Goal: Task Accomplishment & Management: Use online tool/utility

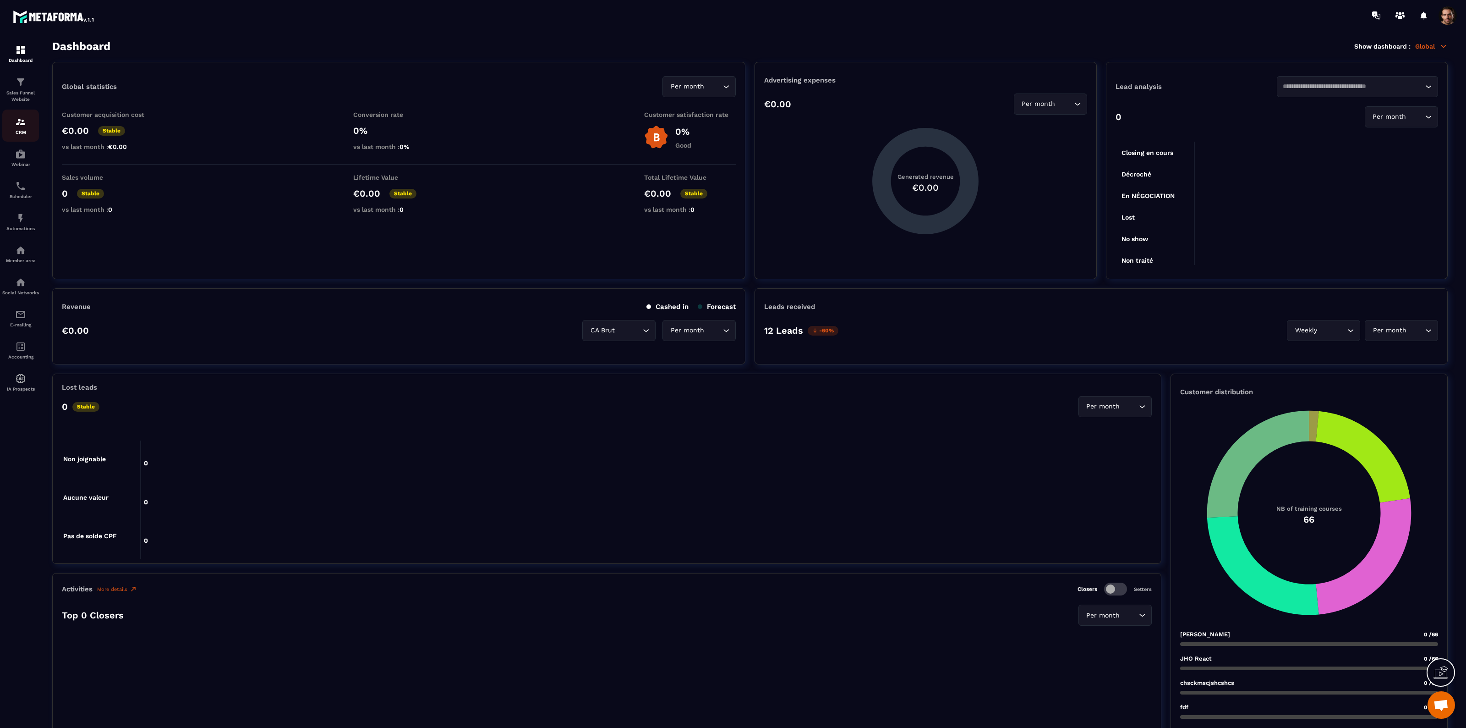
click at [19, 130] on p "CRM" at bounding box center [20, 132] width 37 height 5
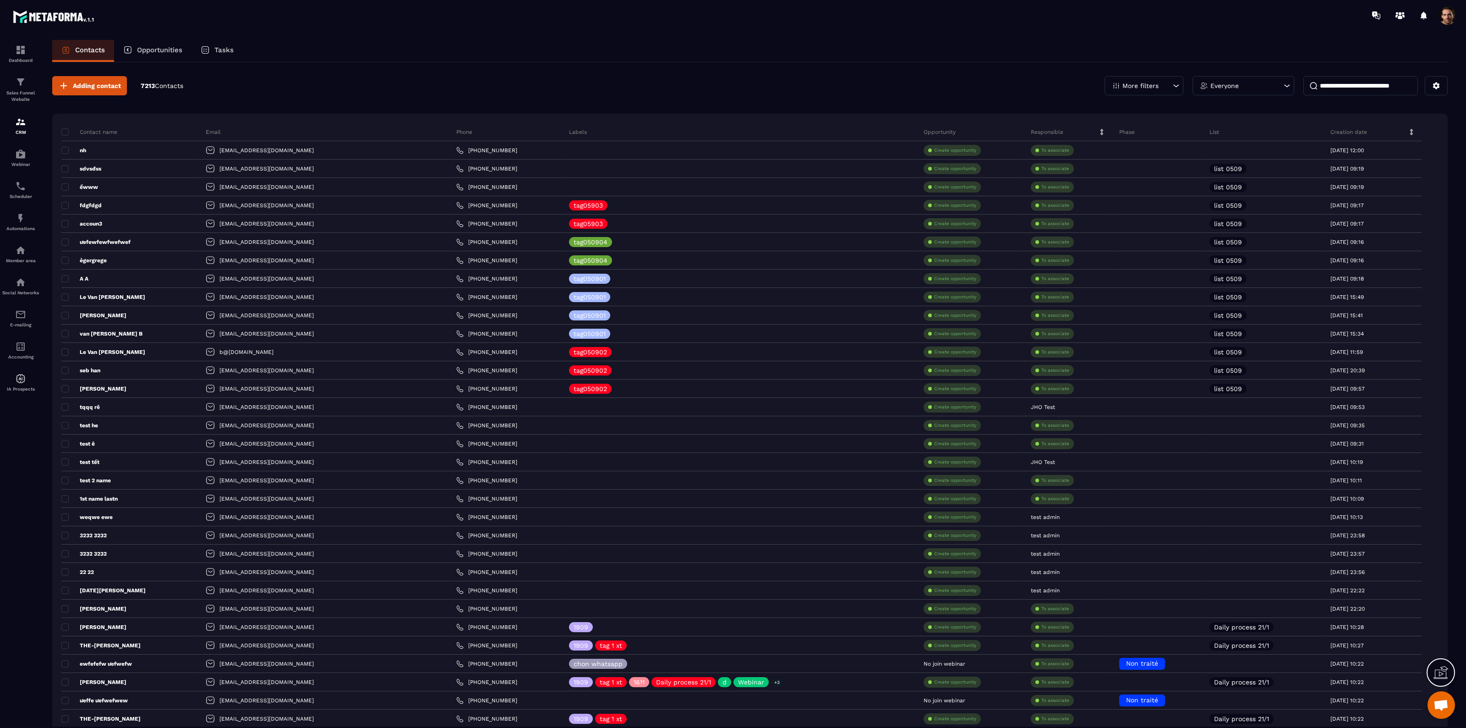
click at [158, 48] on p "Opportunities" at bounding box center [159, 50] width 45 height 8
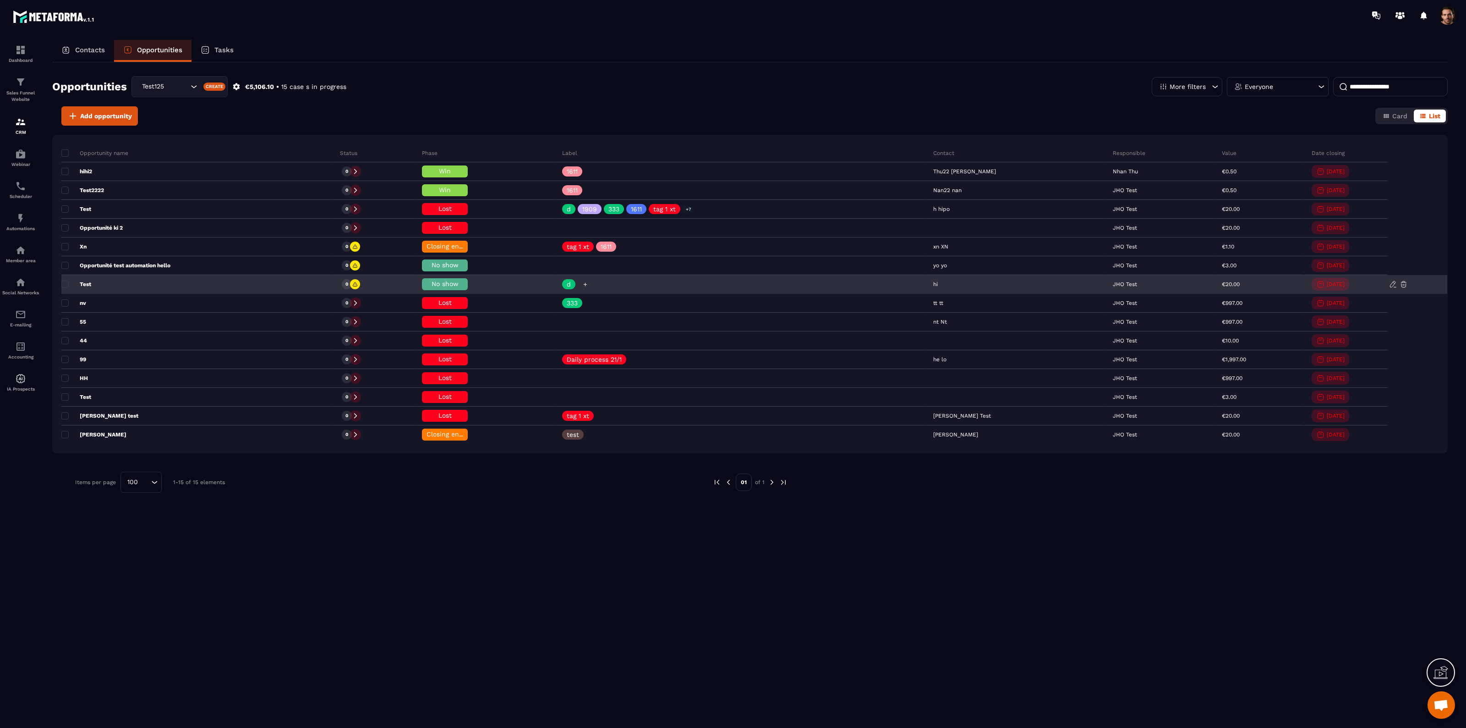
click at [588, 285] on icon at bounding box center [585, 284] width 6 height 6
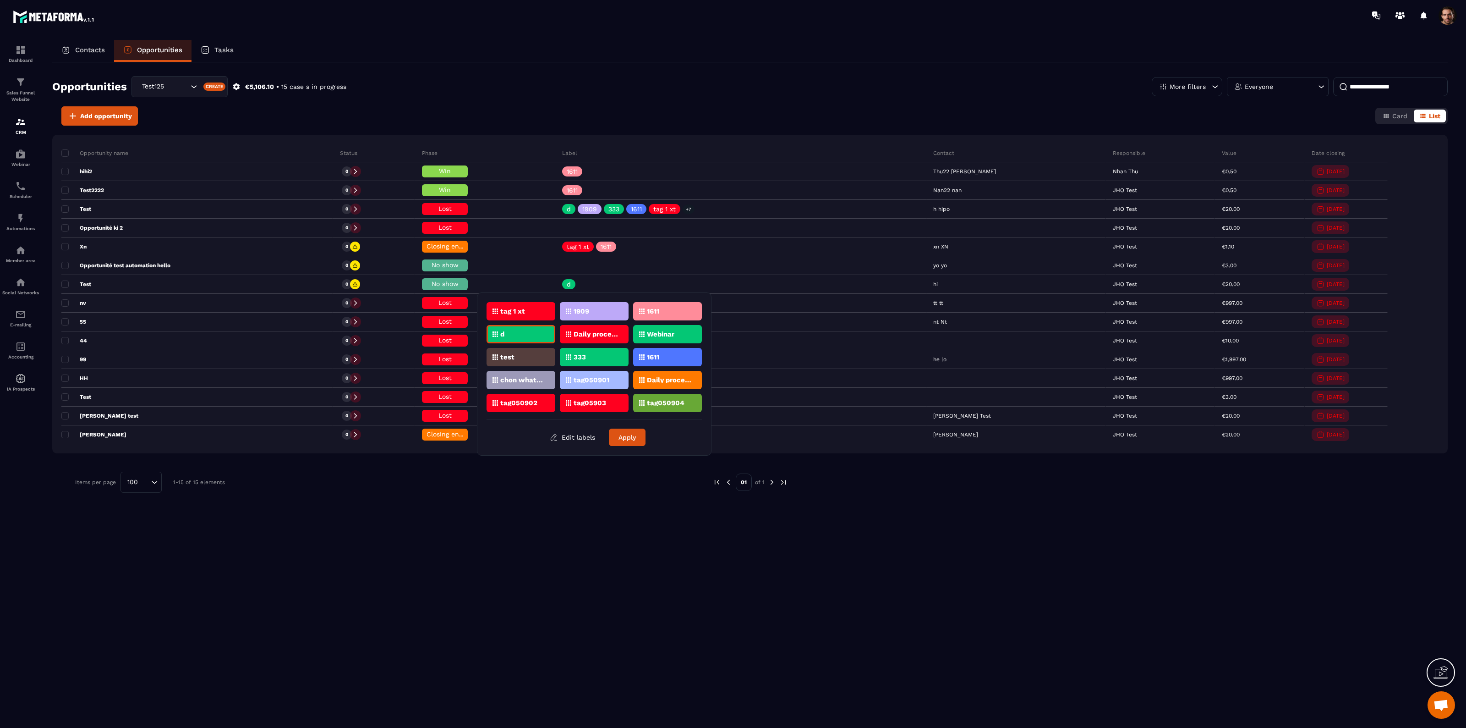
click at [658, 334] on p "Webinar" at bounding box center [660, 334] width 27 height 6
click at [640, 440] on button "Apply" at bounding box center [627, 436] width 37 height 17
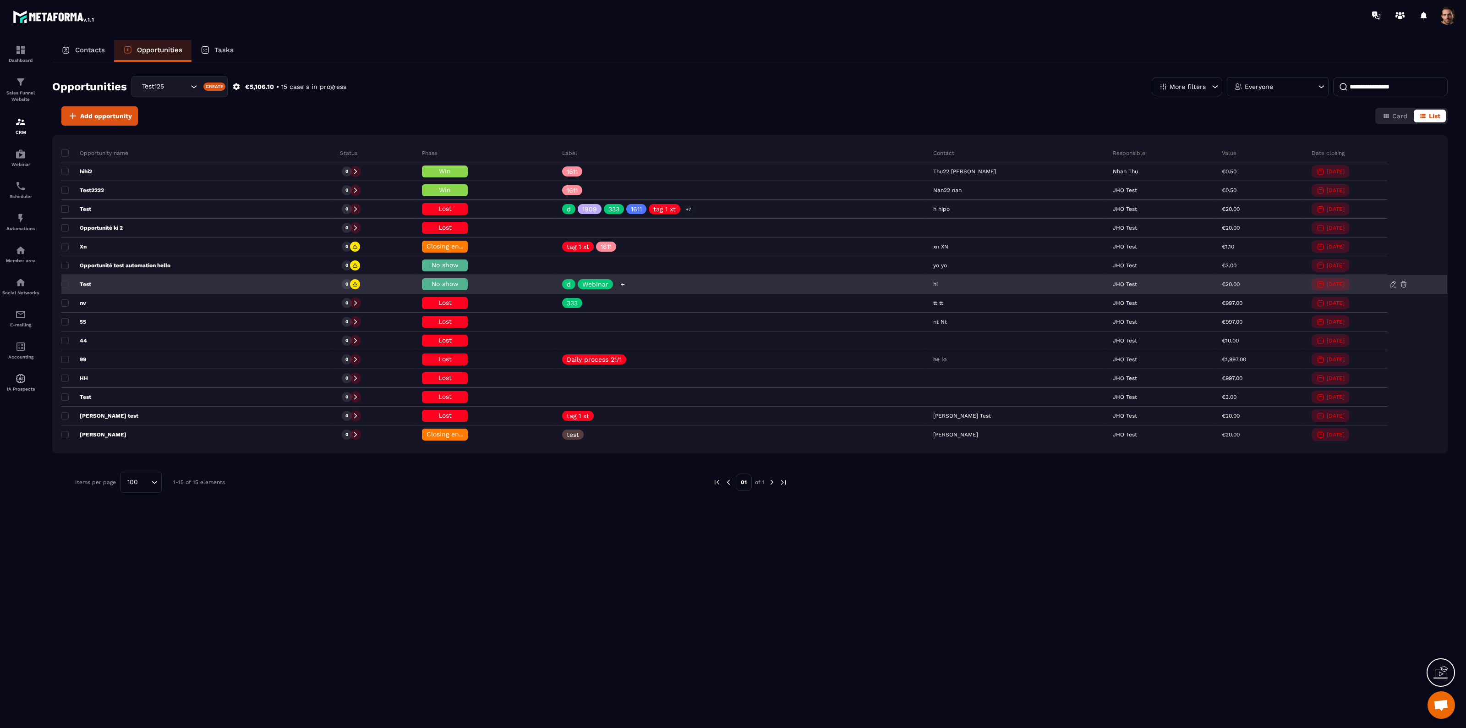
click at [626, 284] on icon at bounding box center [623, 284] width 6 height 6
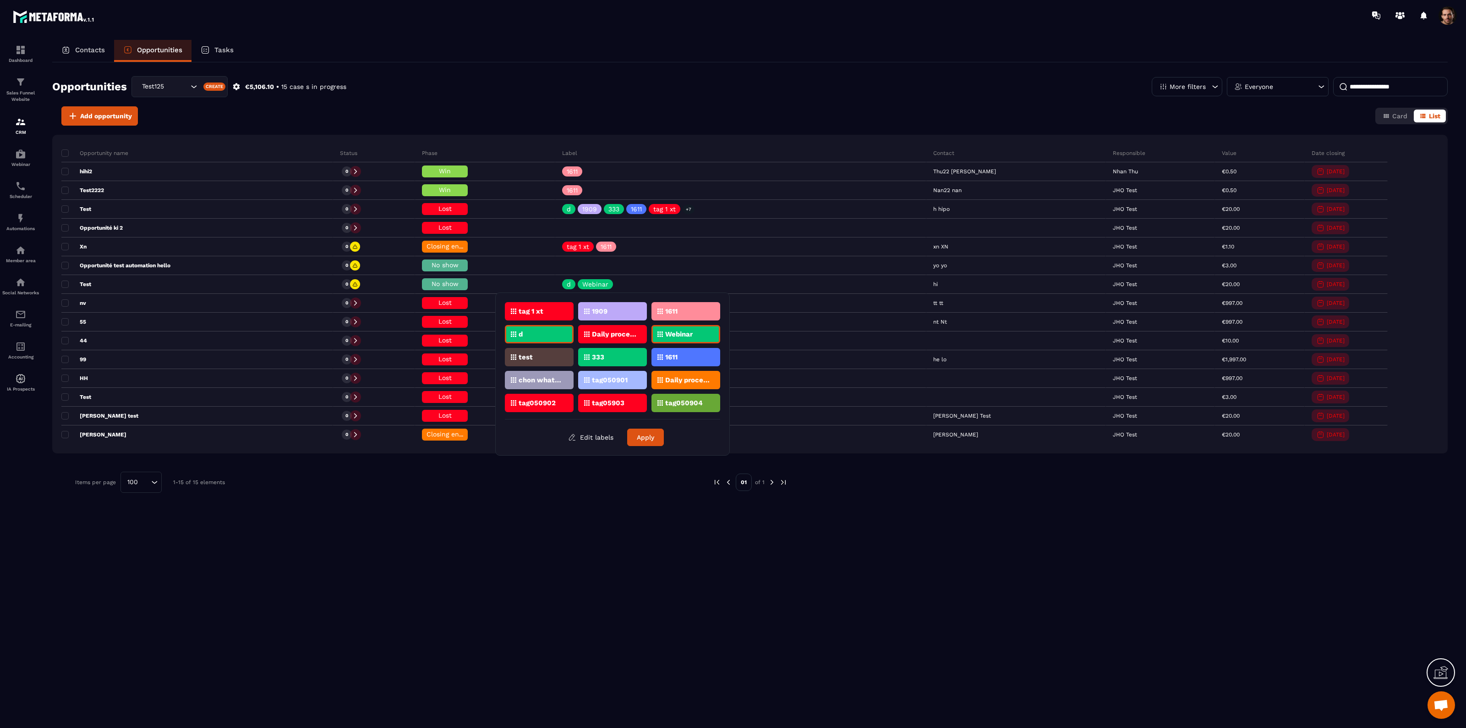
click at [679, 356] on div "1611" at bounding box center [686, 357] width 69 height 18
click at [647, 432] on button "Apply" at bounding box center [645, 436] width 37 height 17
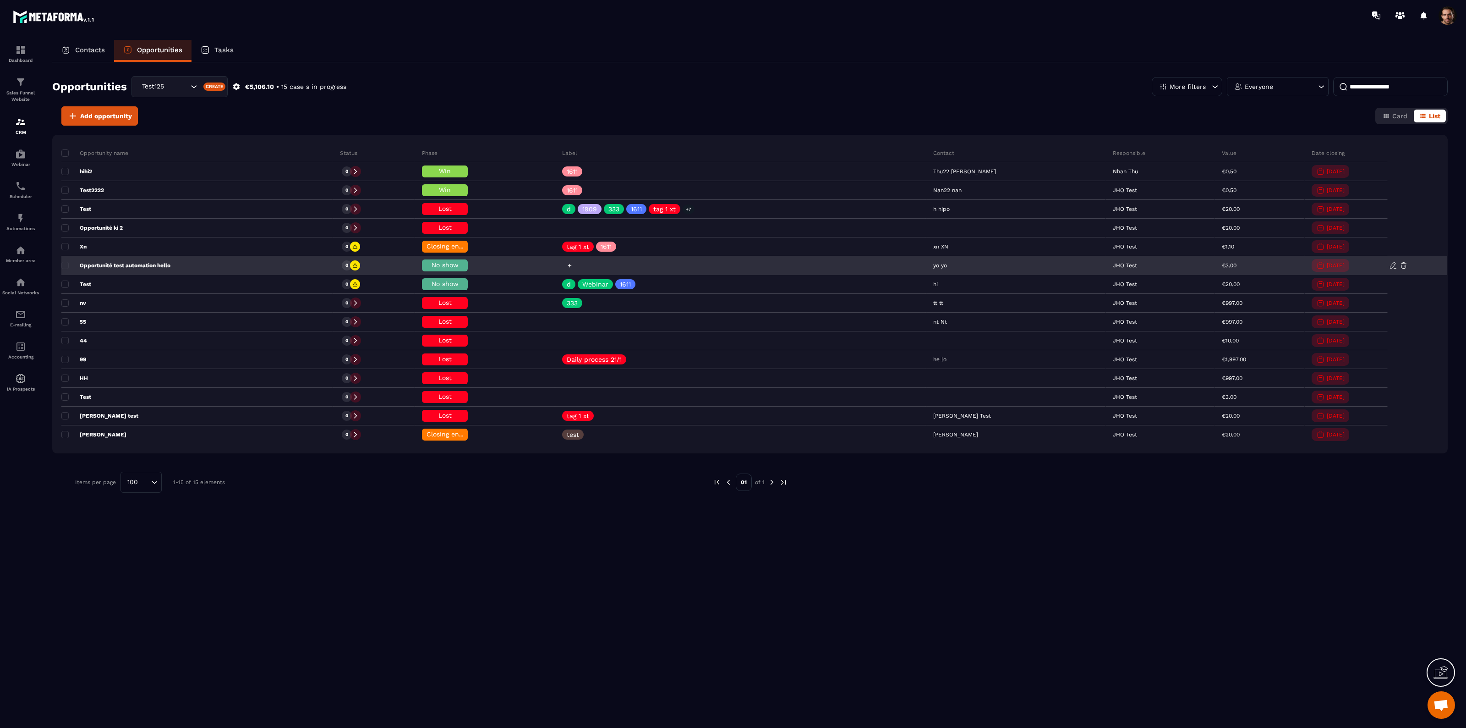
click at [573, 264] on icon at bounding box center [570, 266] width 6 height 6
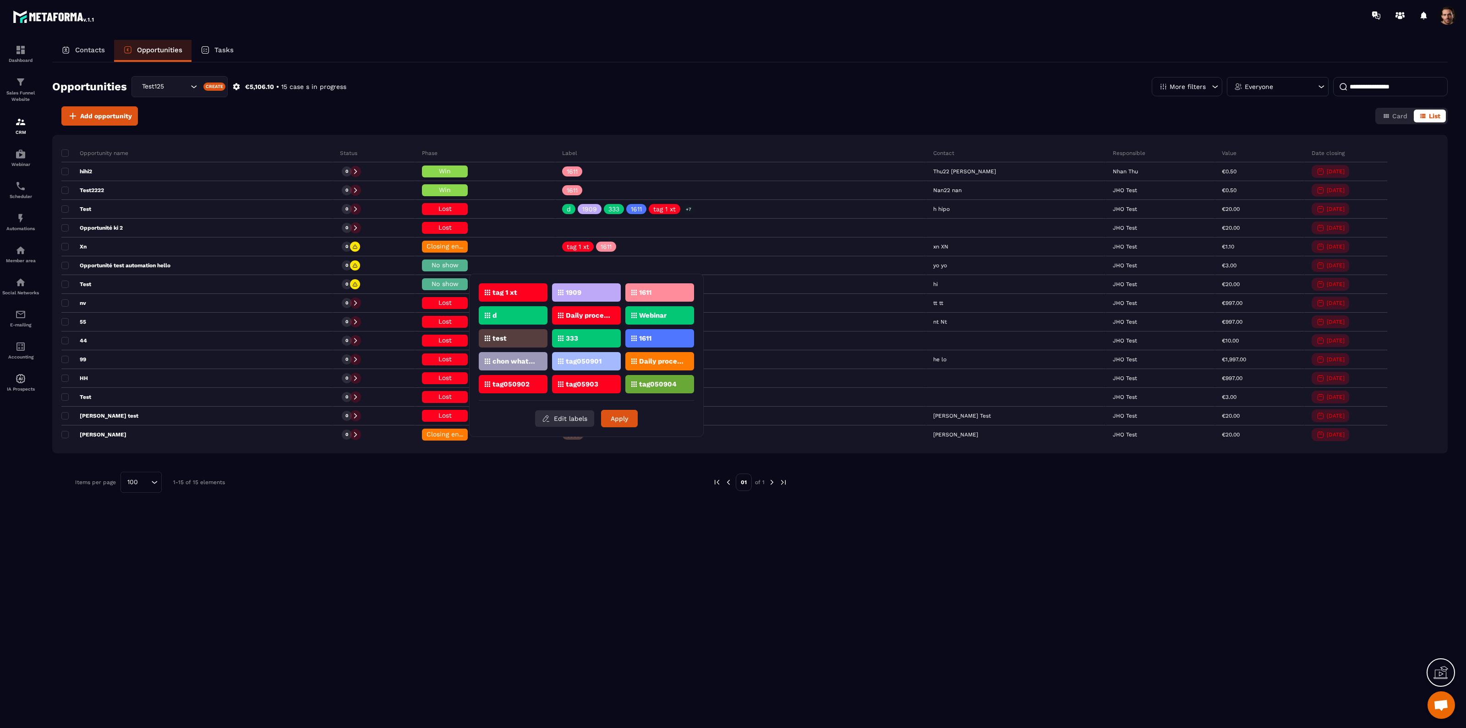
click at [568, 418] on button "Edit labels" at bounding box center [564, 418] width 59 height 16
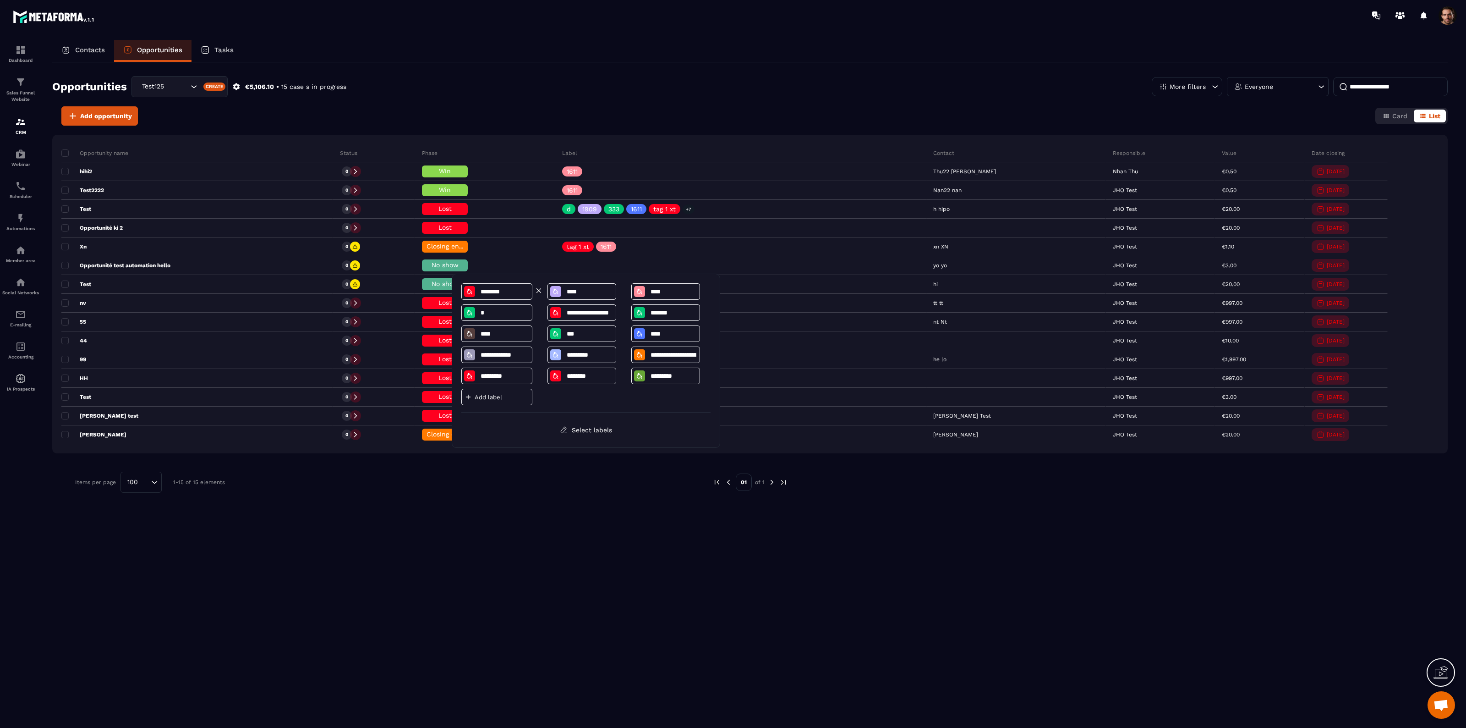
click at [498, 290] on input "********" at bounding box center [505, 292] width 50 height 8
click at [517, 293] on input "********" at bounding box center [505, 292] width 50 height 8
click at [605, 291] on input "****" at bounding box center [590, 292] width 48 height 8
click at [612, 429] on button "Select labels" at bounding box center [586, 430] width 66 height 16
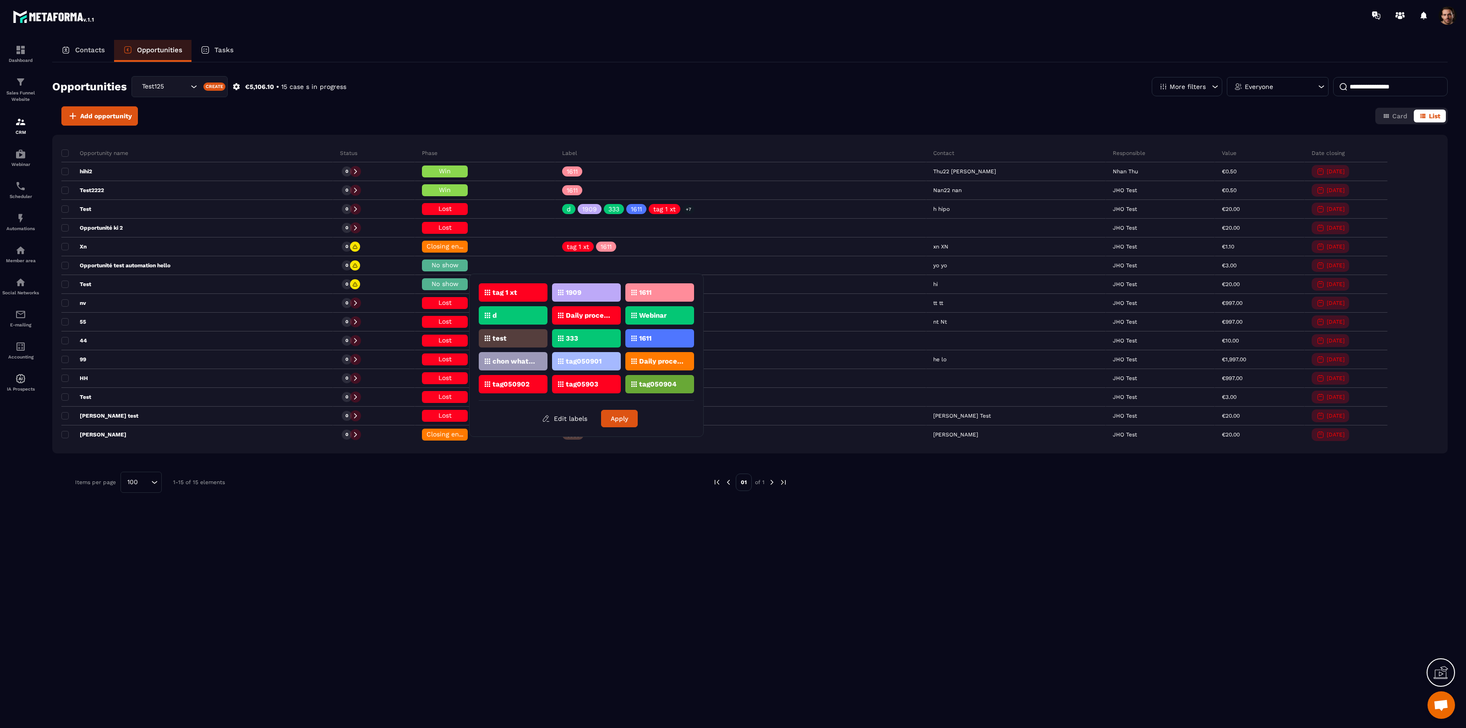
click at [208, 86] on div "Create" at bounding box center [214, 86] width 22 height 8
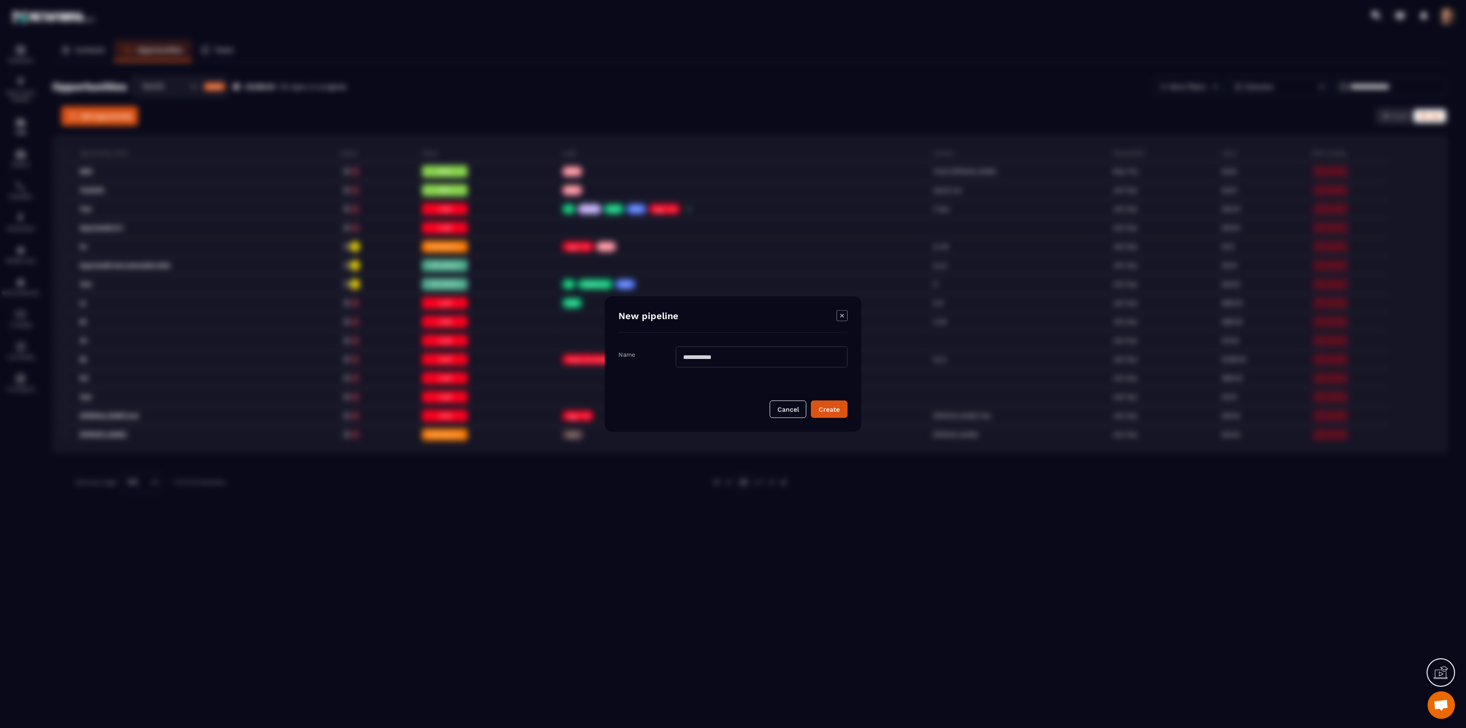
click at [747, 354] on input "Modal window" at bounding box center [762, 356] width 172 height 21
type input "*******"
click at [827, 414] on button "Create" at bounding box center [829, 408] width 37 height 17
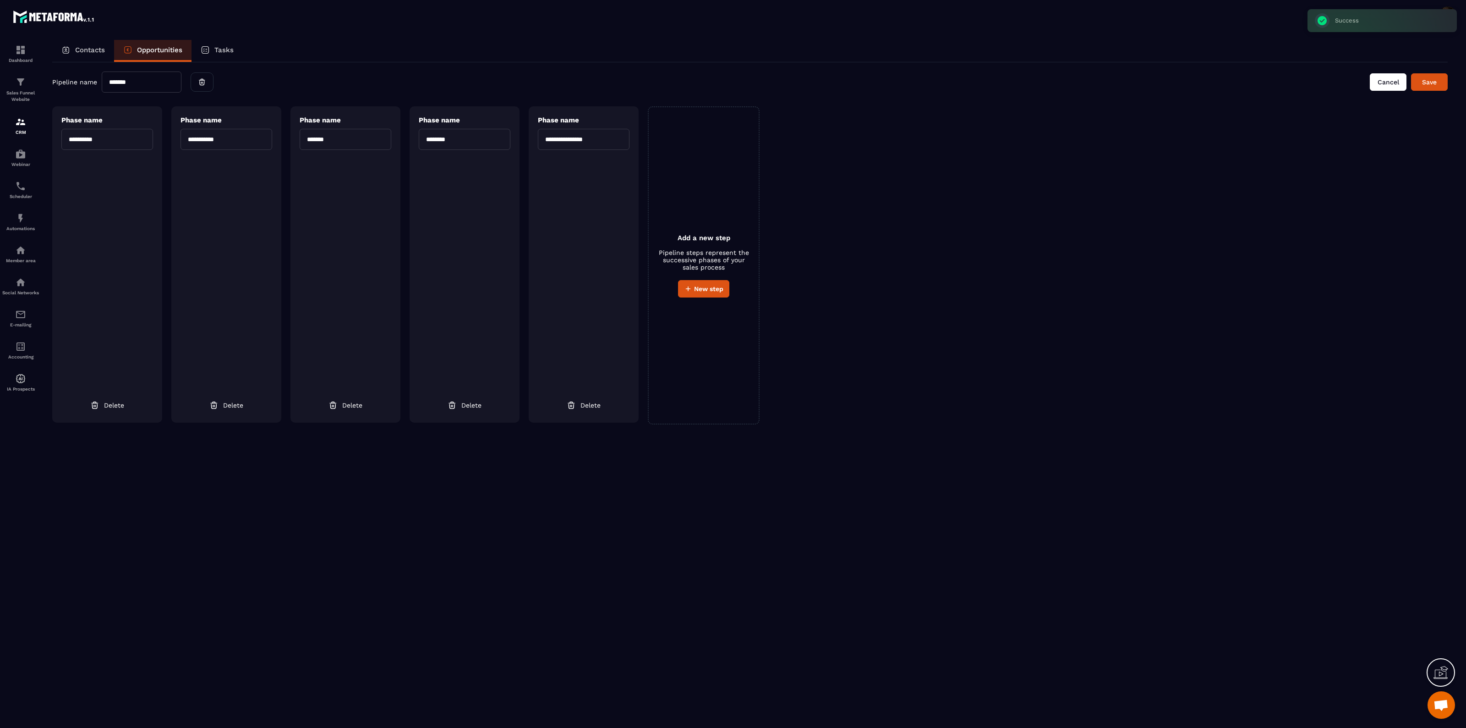
click at [1373, 86] on button "Cancel" at bounding box center [1388, 81] width 37 height 17
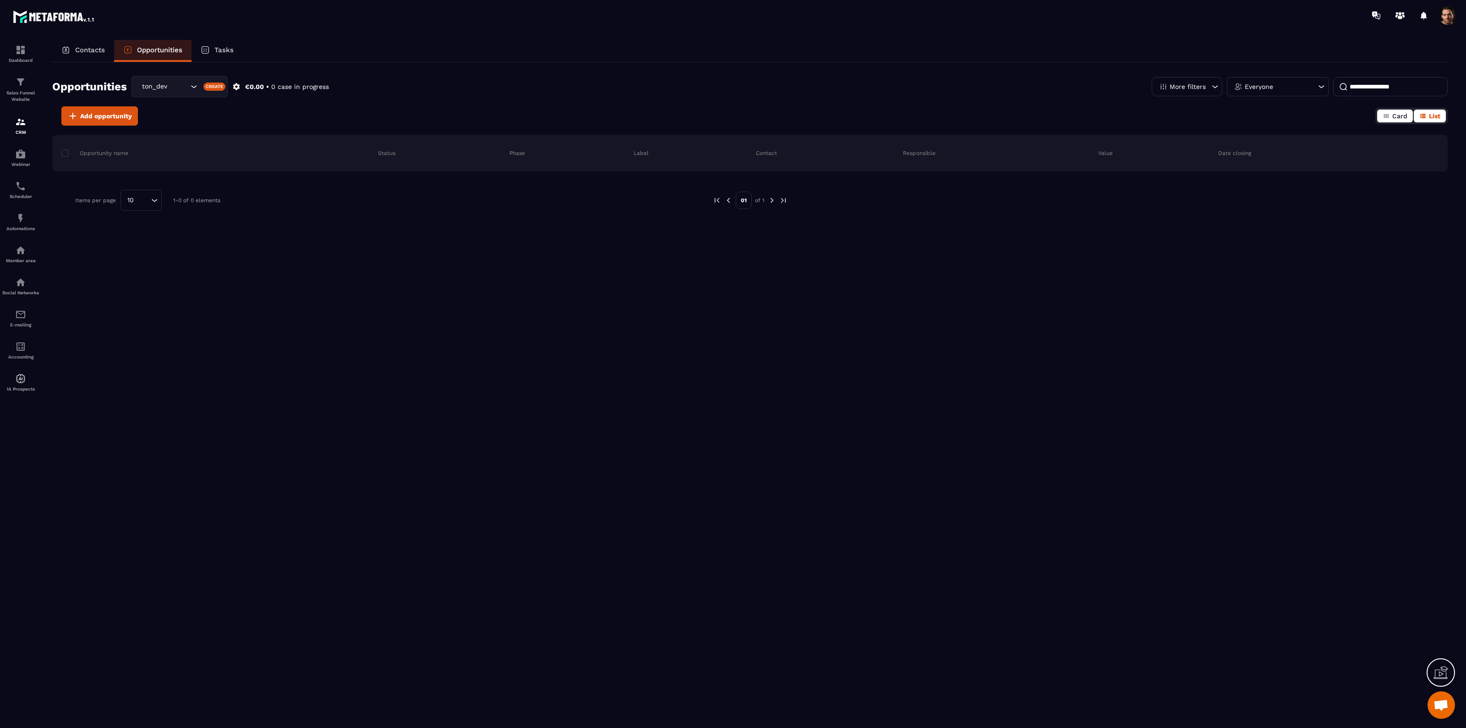
click at [1398, 117] on span "Card" at bounding box center [1399, 115] width 15 height 7
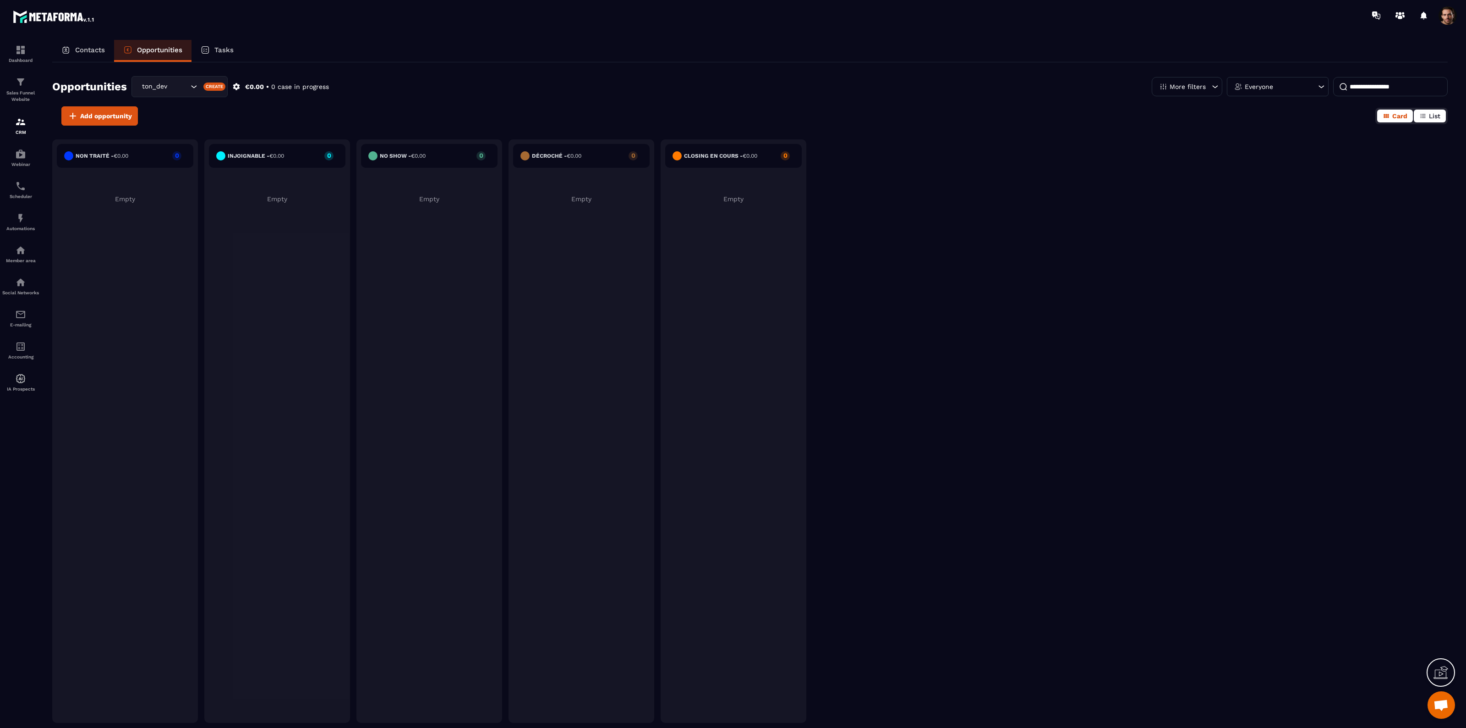
click at [1430, 114] on span "List" at bounding box center [1434, 115] width 11 height 7
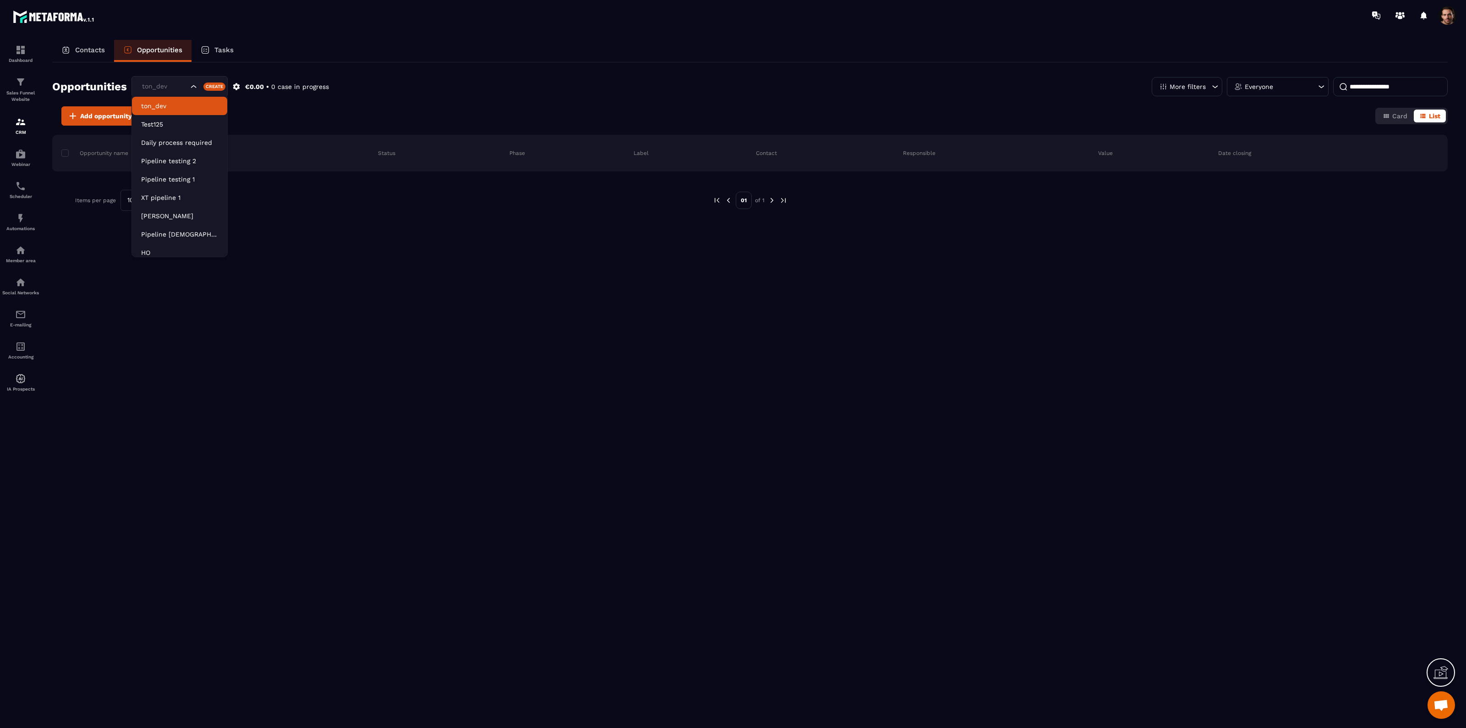
click at [191, 85] on icon "Search for option" at bounding box center [193, 86] width 9 height 9
click at [159, 81] on div "ton_dev" at bounding box center [179, 86] width 96 height 21
click at [172, 86] on input "Search for option" at bounding box center [164, 87] width 49 height 10
click at [168, 120] on p "Test125" at bounding box center [179, 124] width 77 height 9
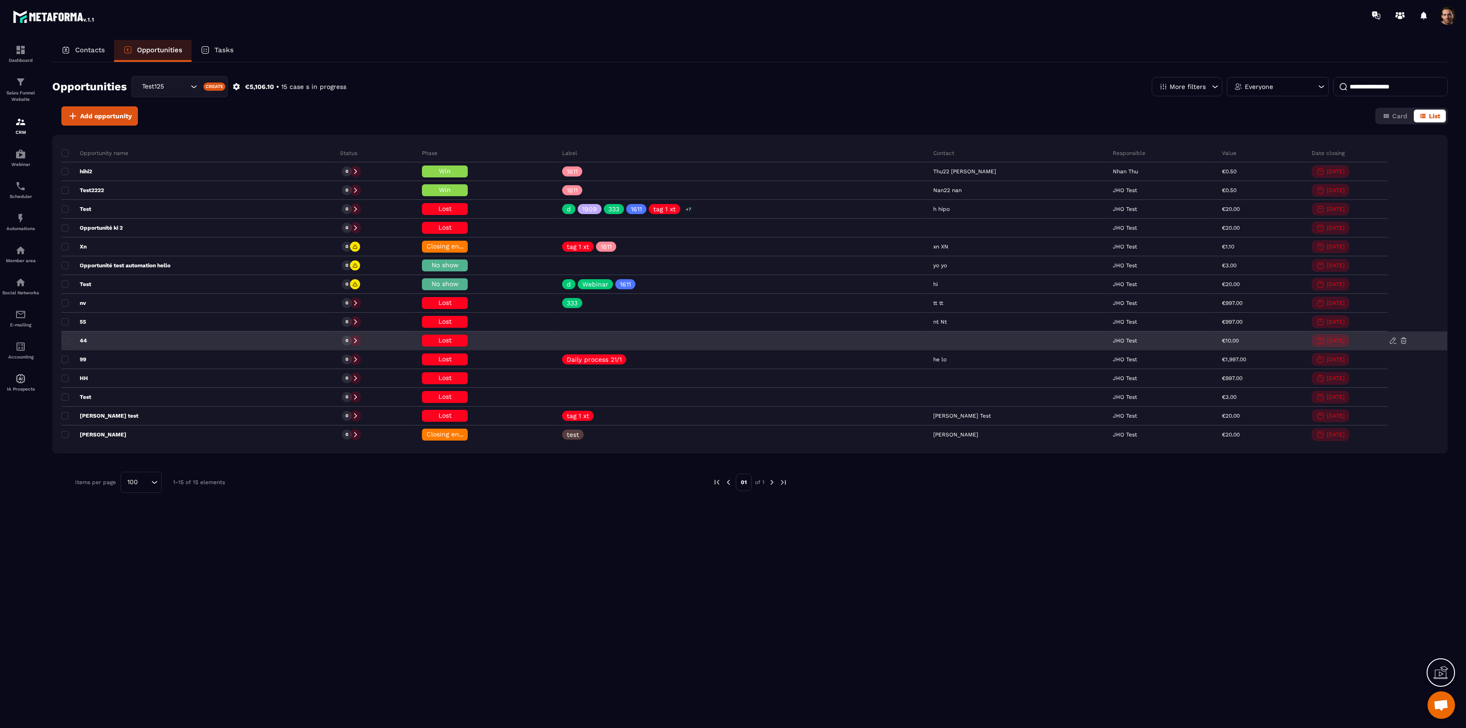
click at [452, 339] on span "Lost" at bounding box center [444, 339] width 13 height 7
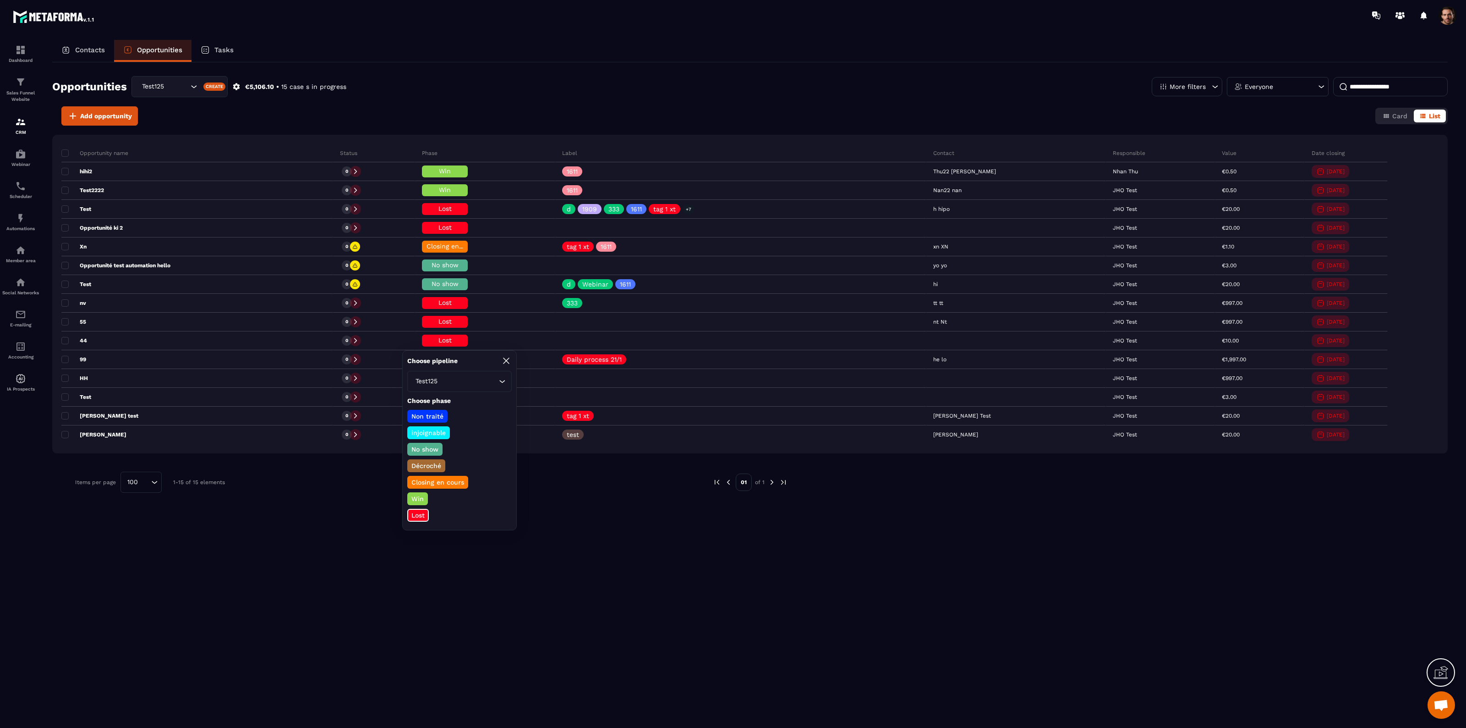
click at [514, 567] on div "Opportunity name Status Phase Label Contact Responsible Value Date closing hihi…" at bounding box center [750, 353] width 1396 height 436
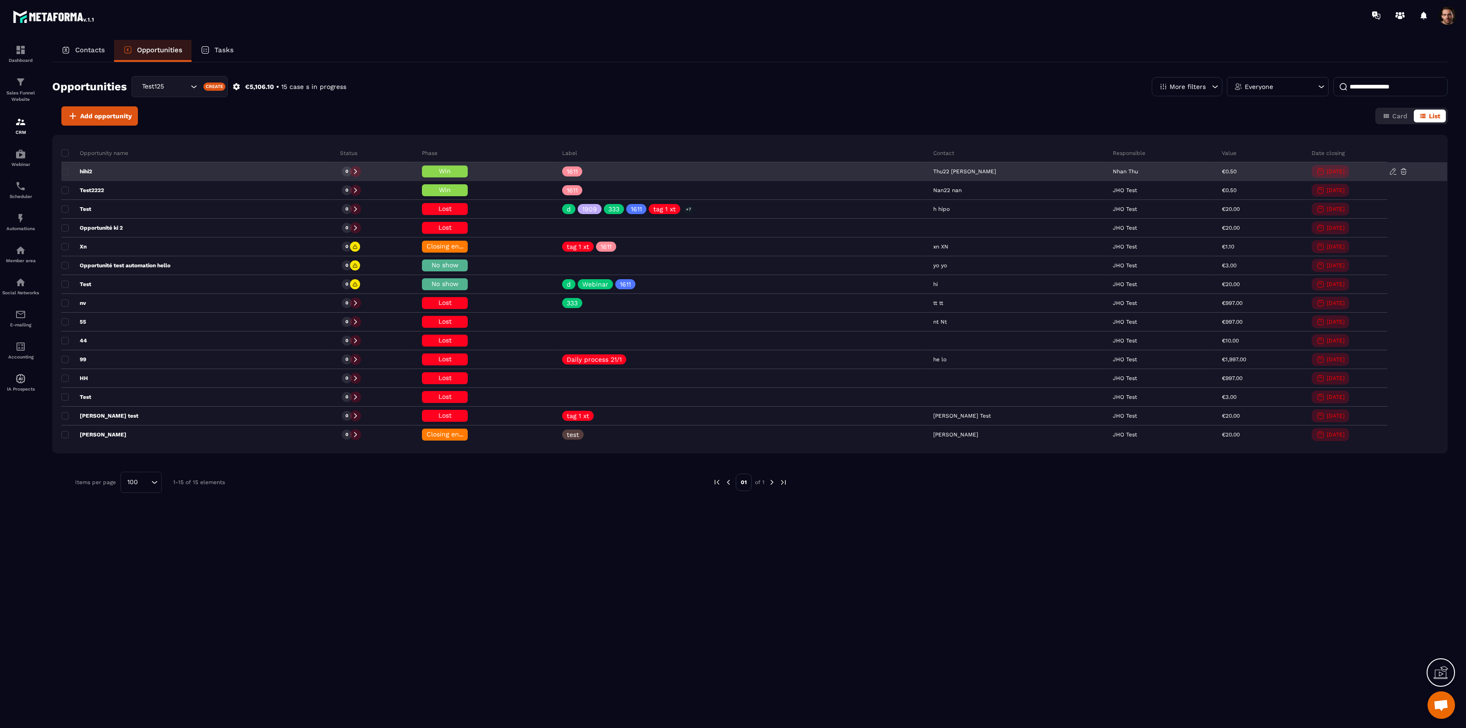
click at [359, 170] on icon at bounding box center [355, 171] width 6 height 6
